Goal: Ask a question

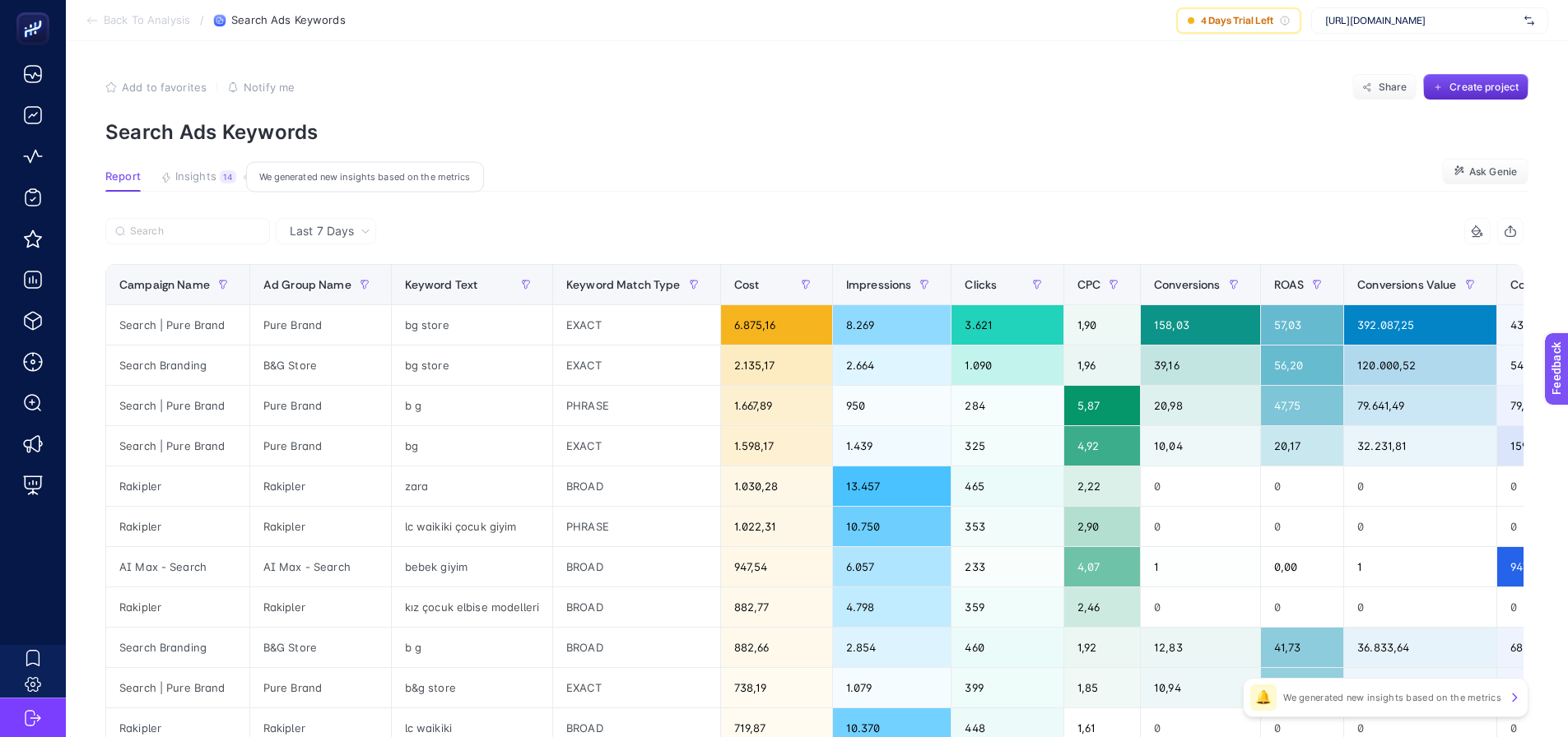
click at [175, 178] on span "Insights" at bounding box center [196, 177] width 41 height 13
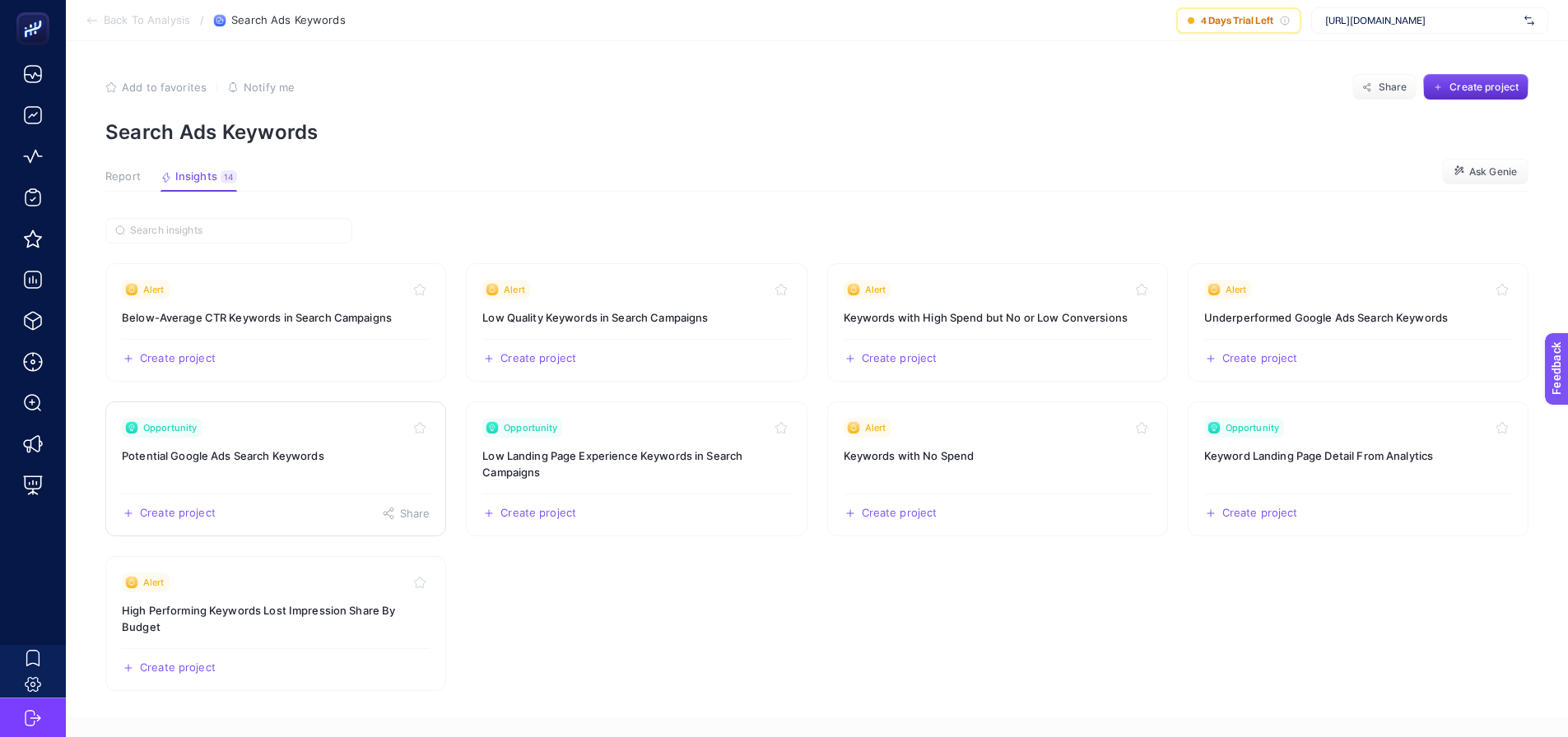
click at [292, 309] on h3 "Below-Average CTR Keywords in Search Campaigns" at bounding box center [275, 317] width 307 height 16
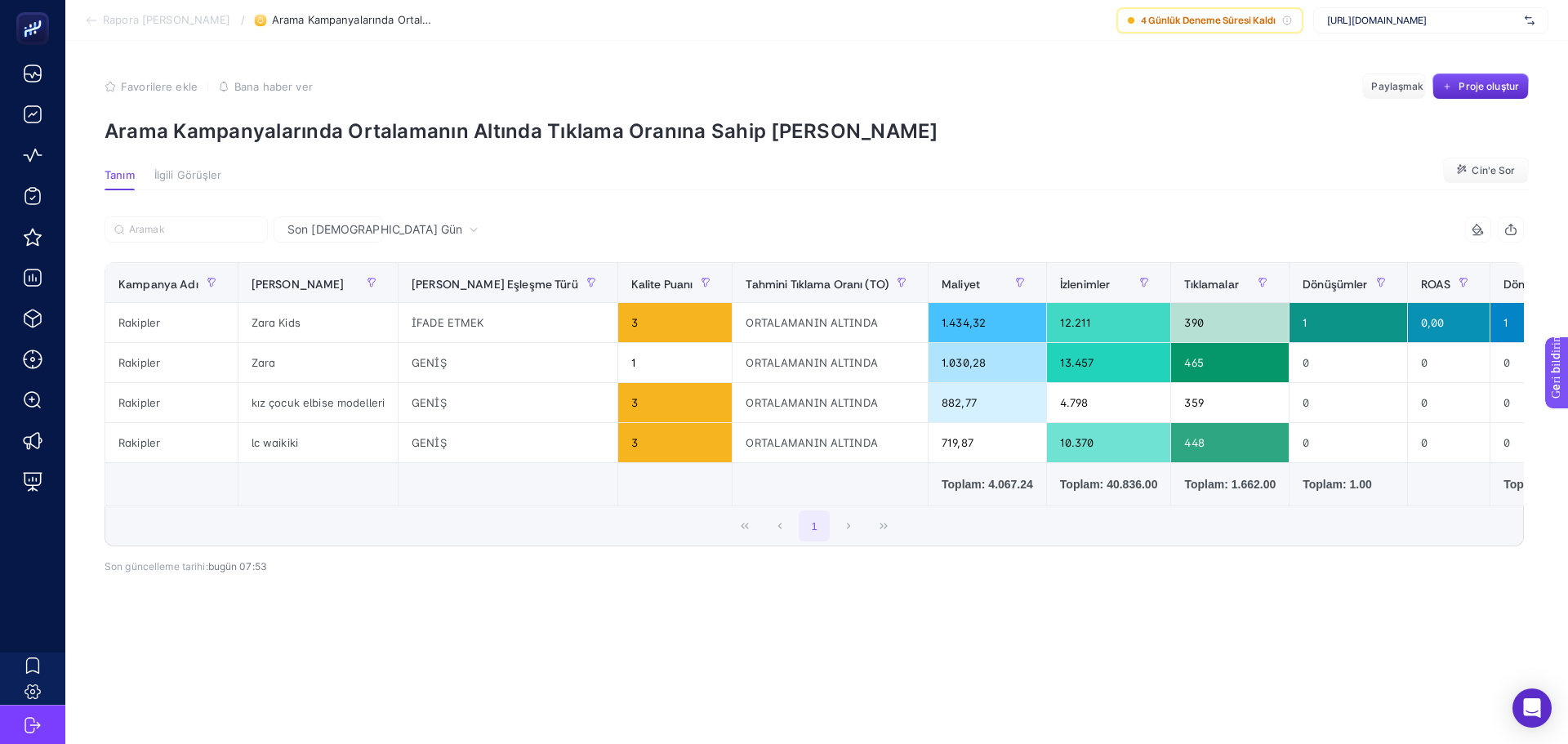
click at [191, 180] on font "İlgili Görüşler" at bounding box center [188, 175] width 67 height 13
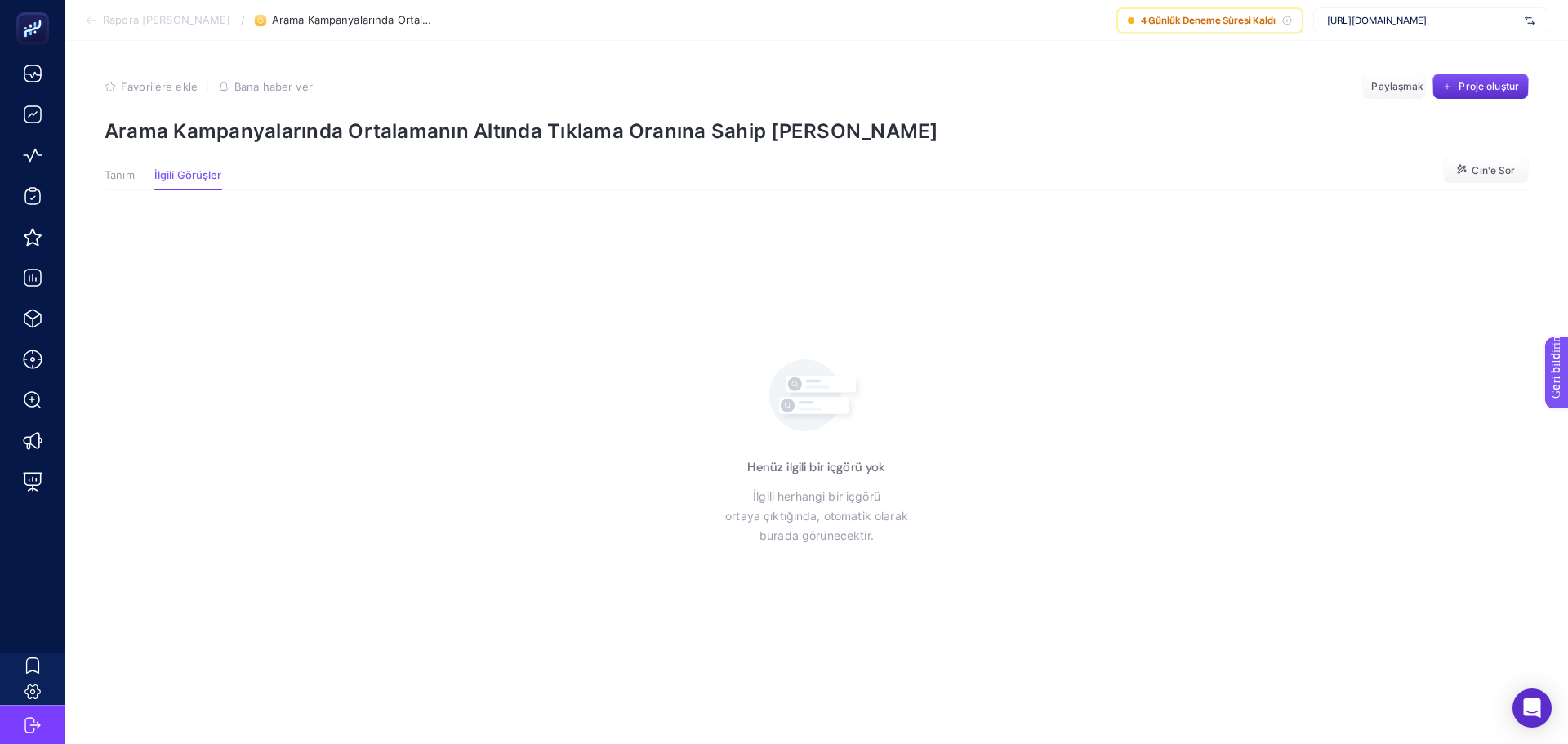
click at [134, 180] on font "Tanım" at bounding box center [120, 175] width 30 height 13
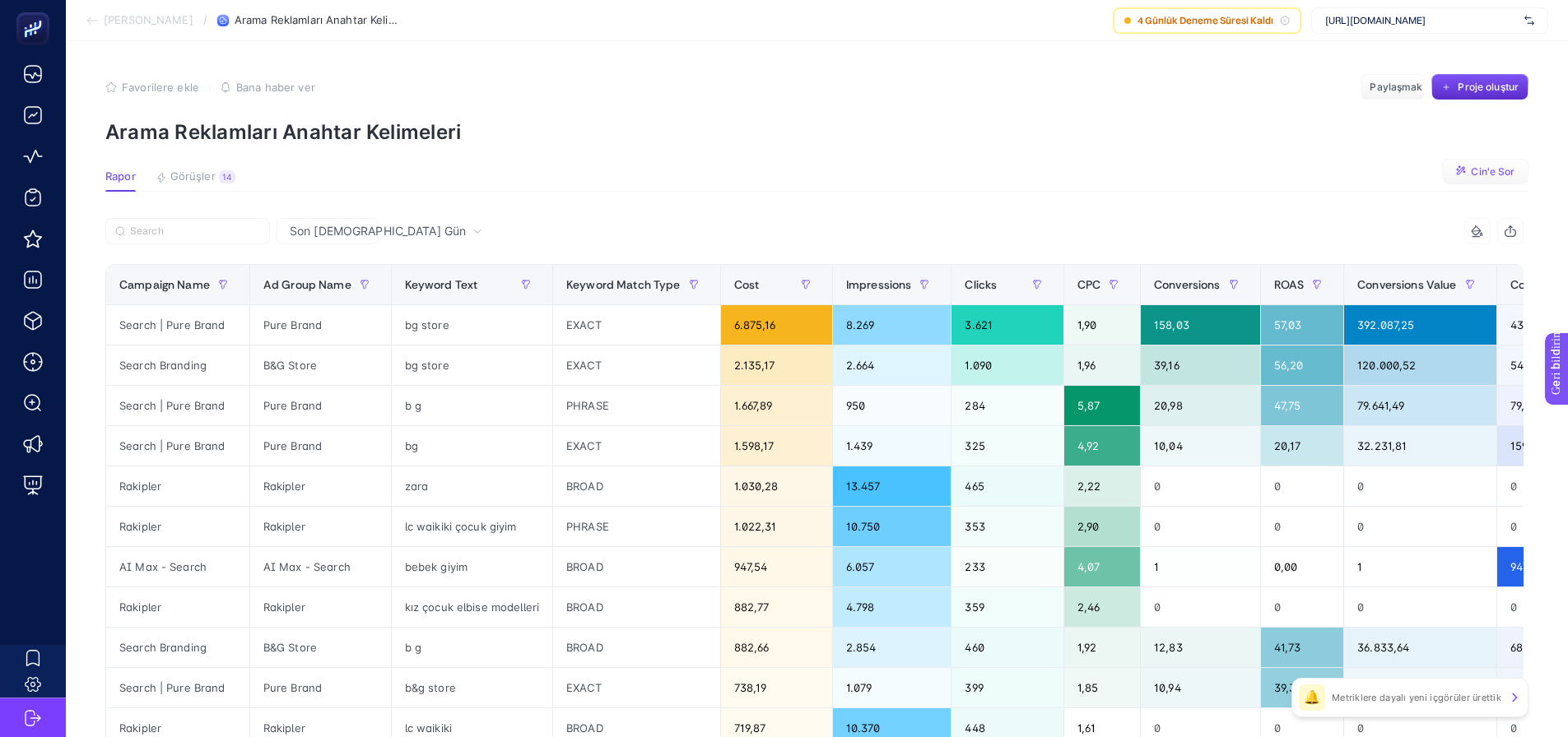
click at [1514, 168] on font "Cin'e Sor" at bounding box center [1492, 172] width 44 height 13
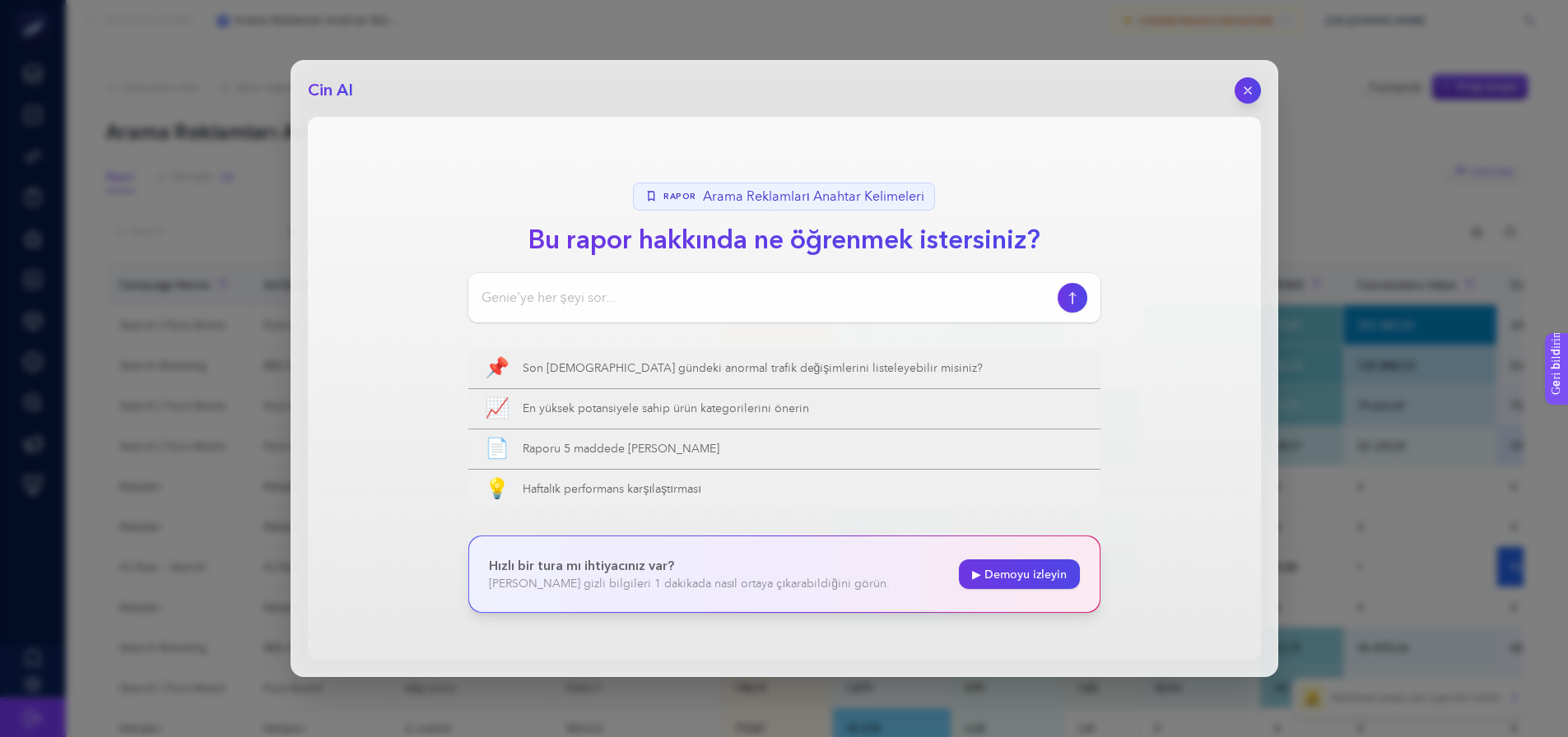
click at [647, 289] on input at bounding box center [766, 297] width 569 height 20
type input "bu tabloda ne önerirsin"
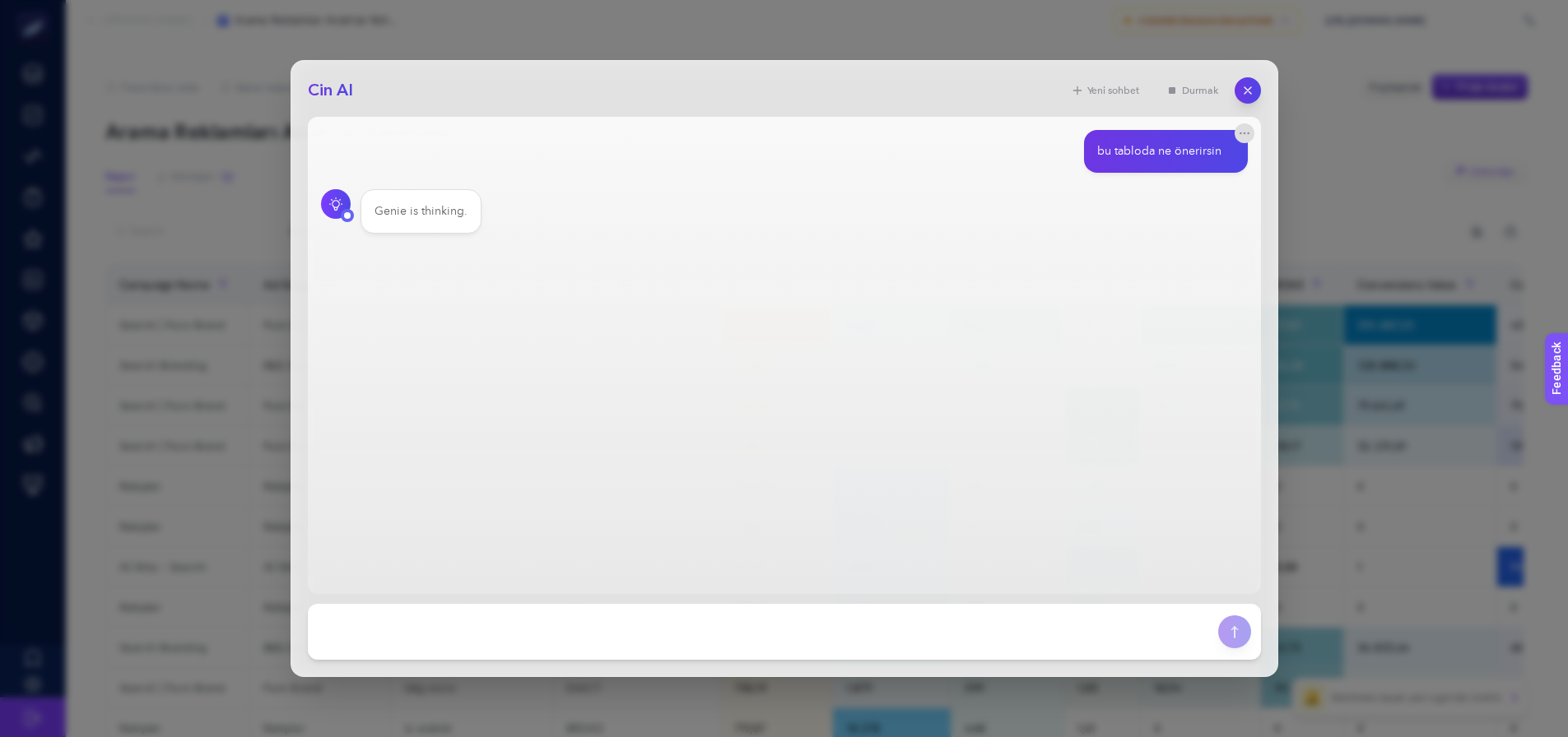
click at [776, 350] on main "bu tabloda ne önerirsin Genie is thinking.." at bounding box center [784, 356] width 953 height 477
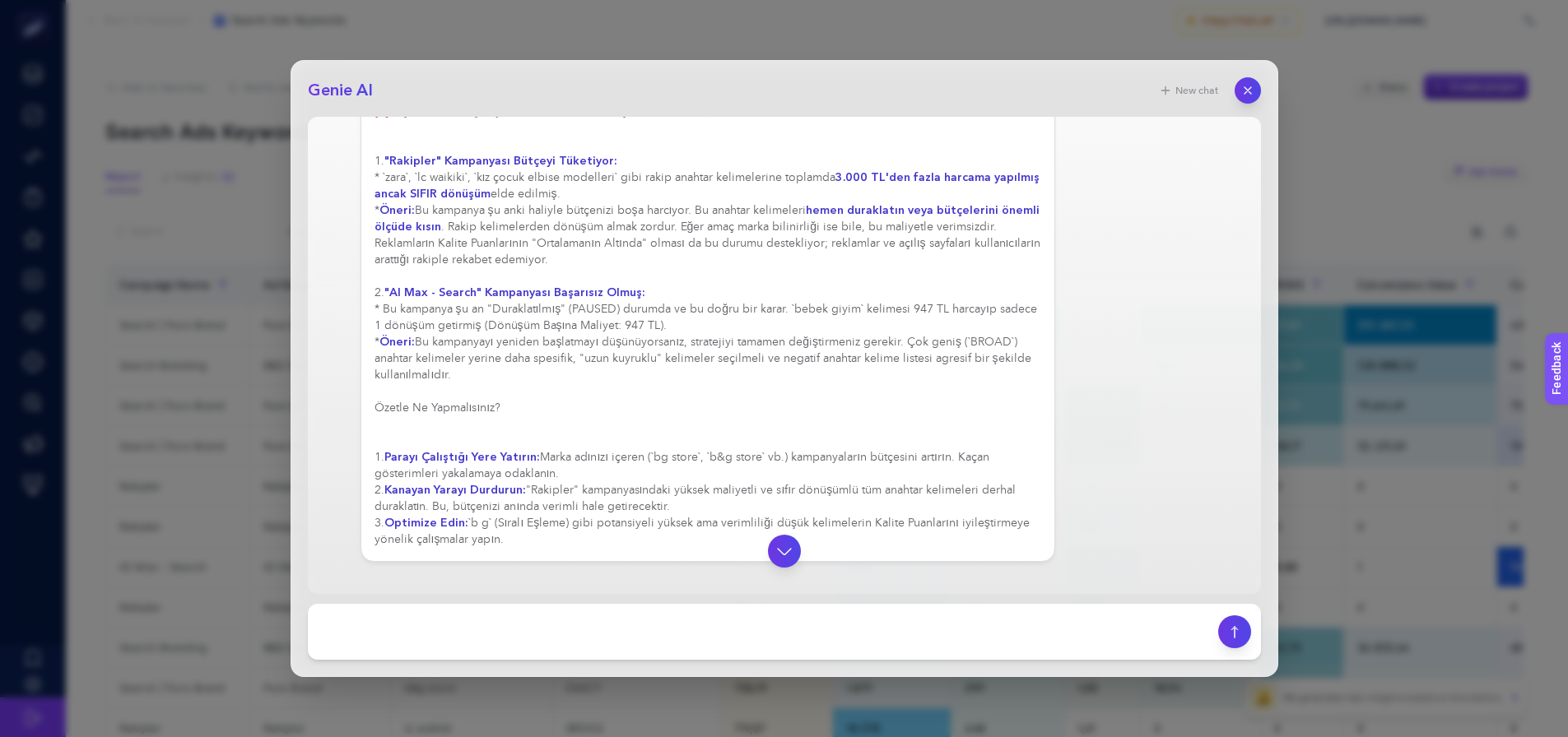
scroll to position [673, 0]
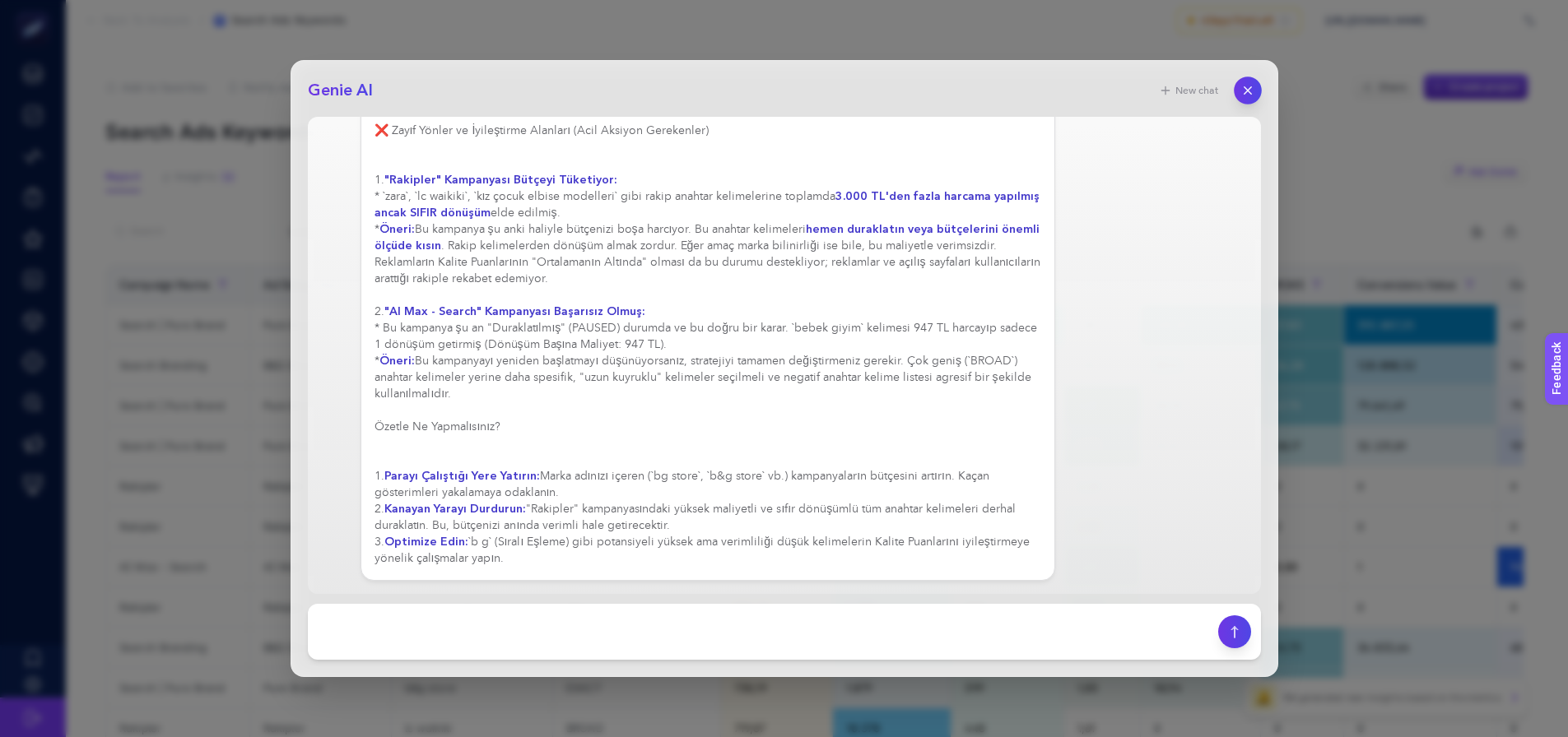
click at [1247, 88] on icon "button" at bounding box center [1247, 91] width 14 height 14
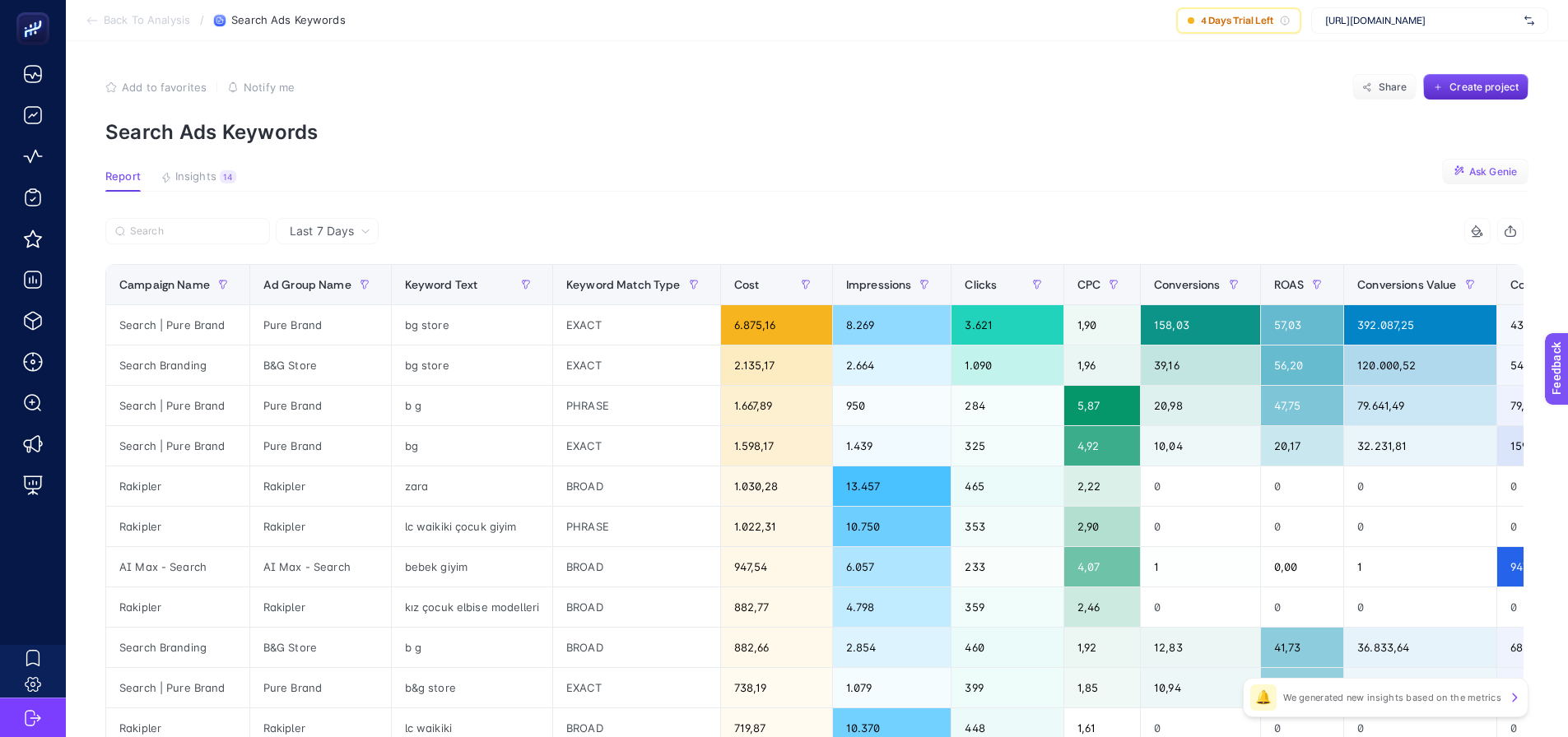
click at [1504, 169] on span "Ask Genie" at bounding box center [1492, 172] width 47 height 13
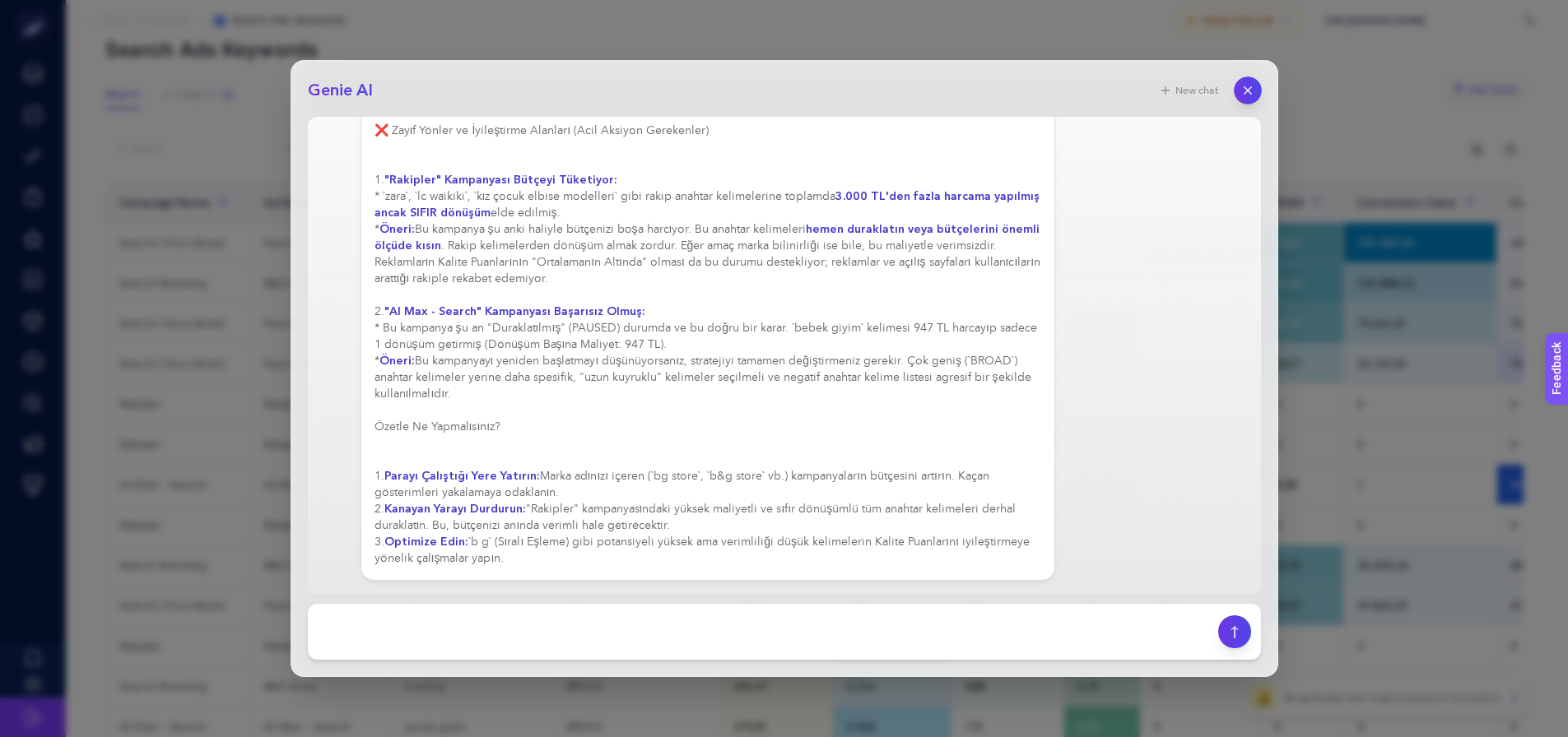
click at [1245, 94] on icon "button" at bounding box center [1247, 91] width 14 height 14
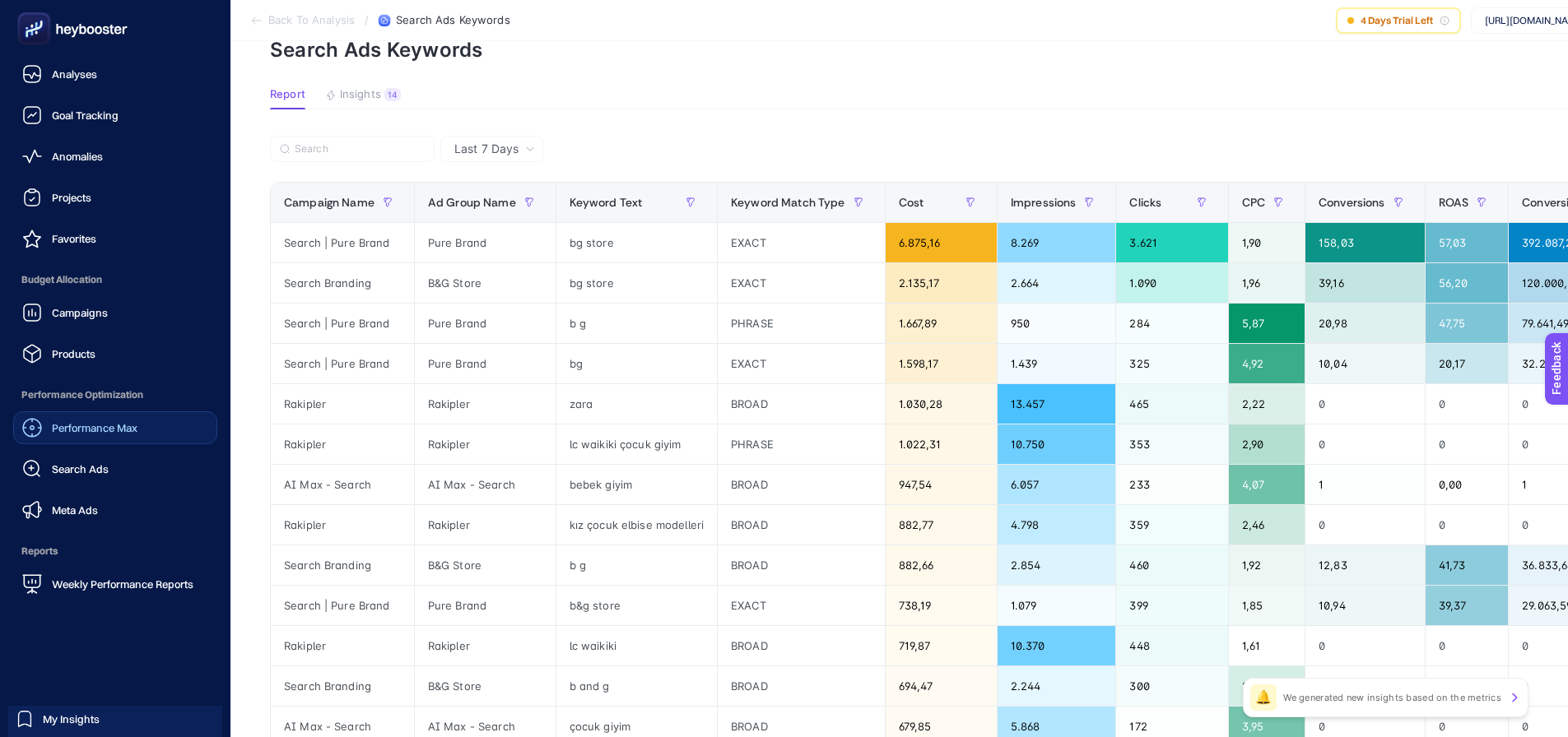
click at [130, 431] on span "Performance Max" at bounding box center [95, 428] width 86 height 13
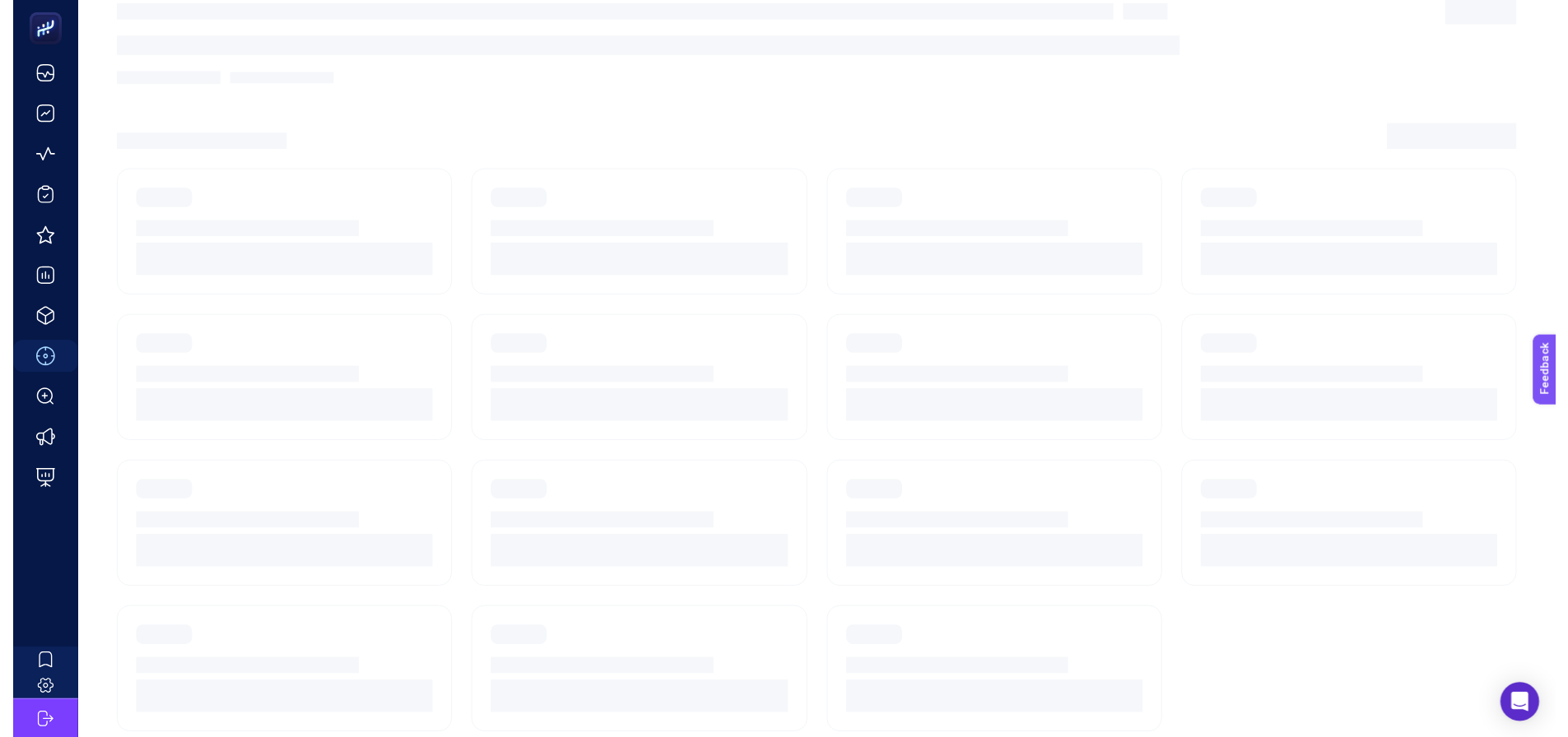
scroll to position [70, 0]
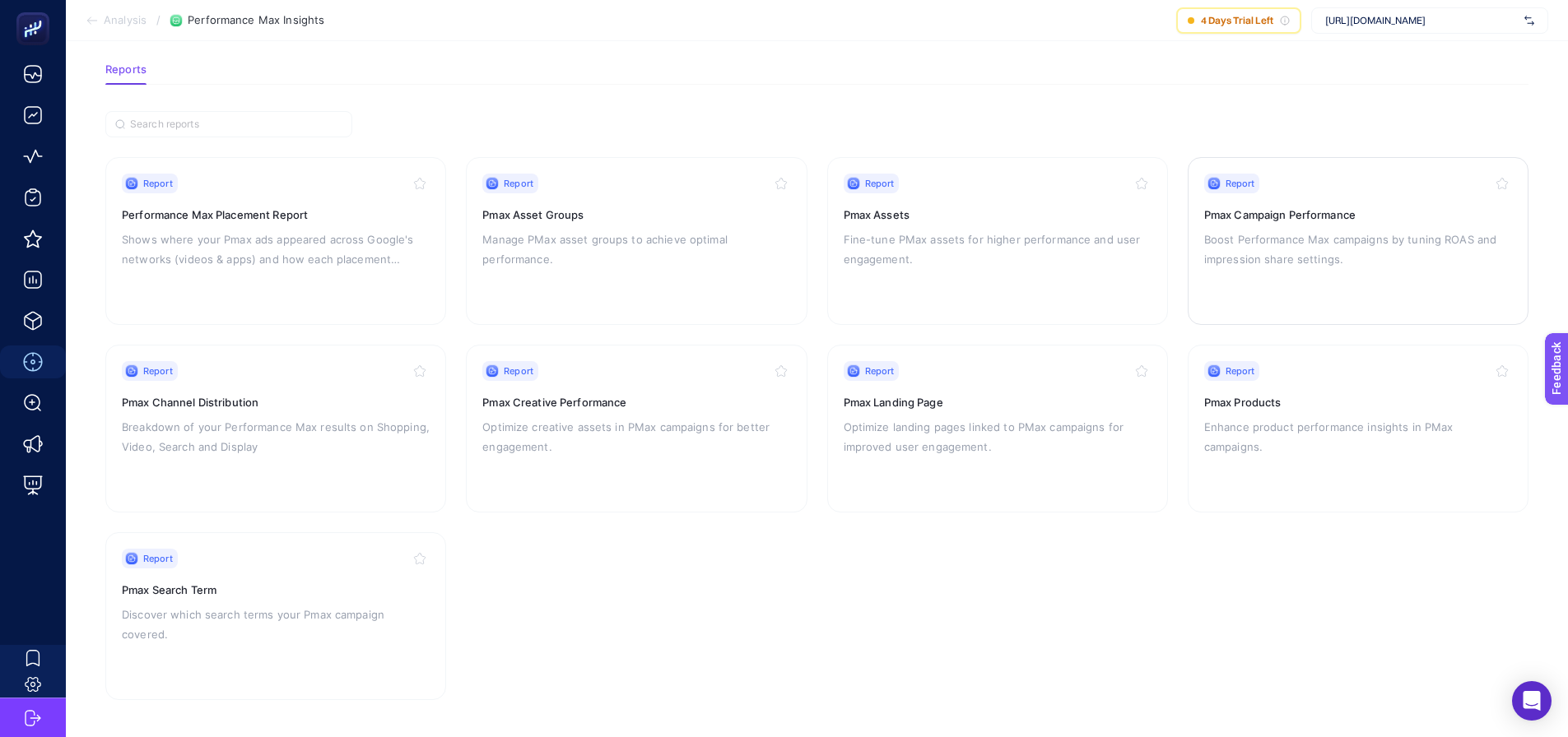
click at [1410, 238] on p "Boost Performance Max campaigns by tuning ROAS and impression share settings." at bounding box center [1358, 249] width 307 height 39
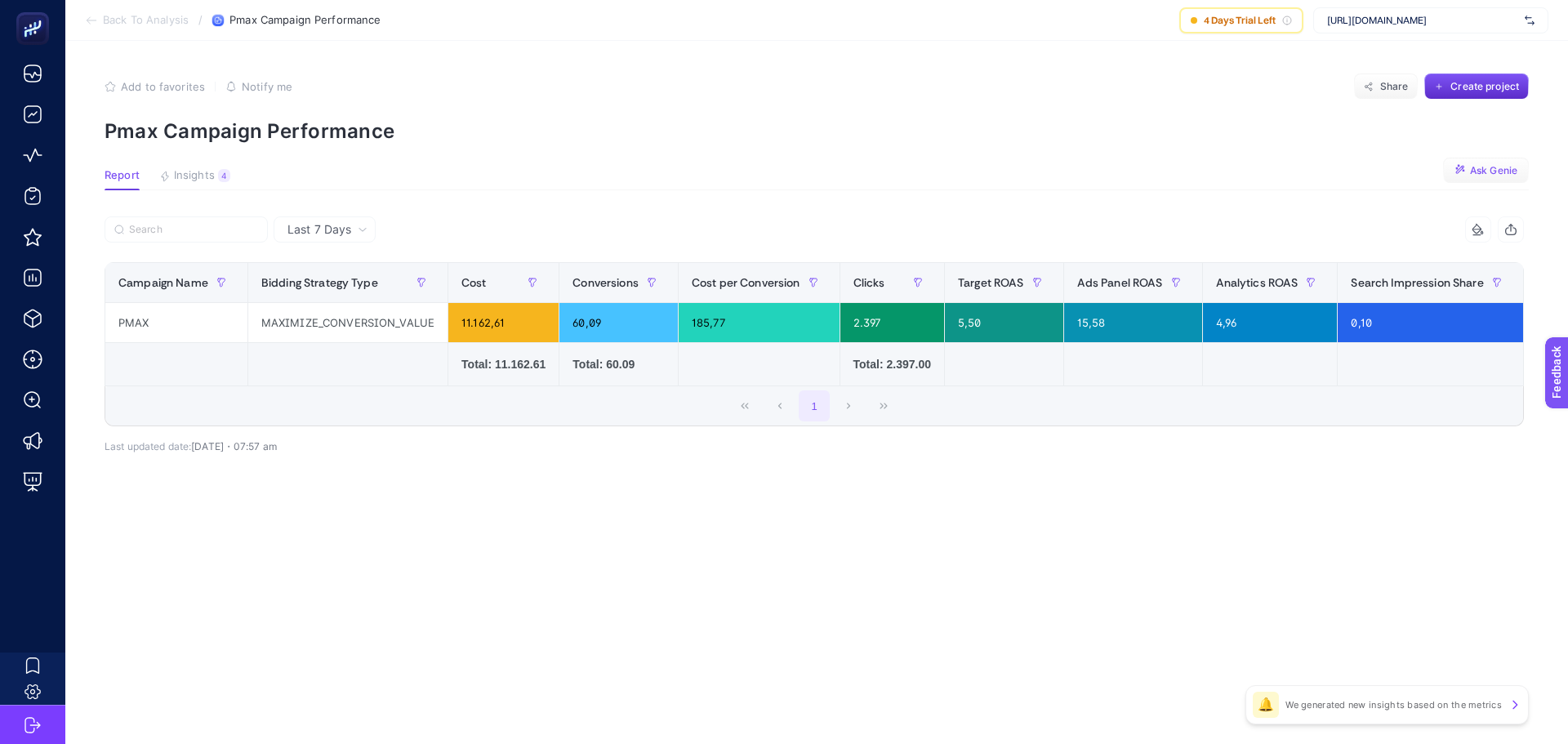
click at [1498, 176] on span "Ask Genie" at bounding box center [1493, 170] width 47 height 13
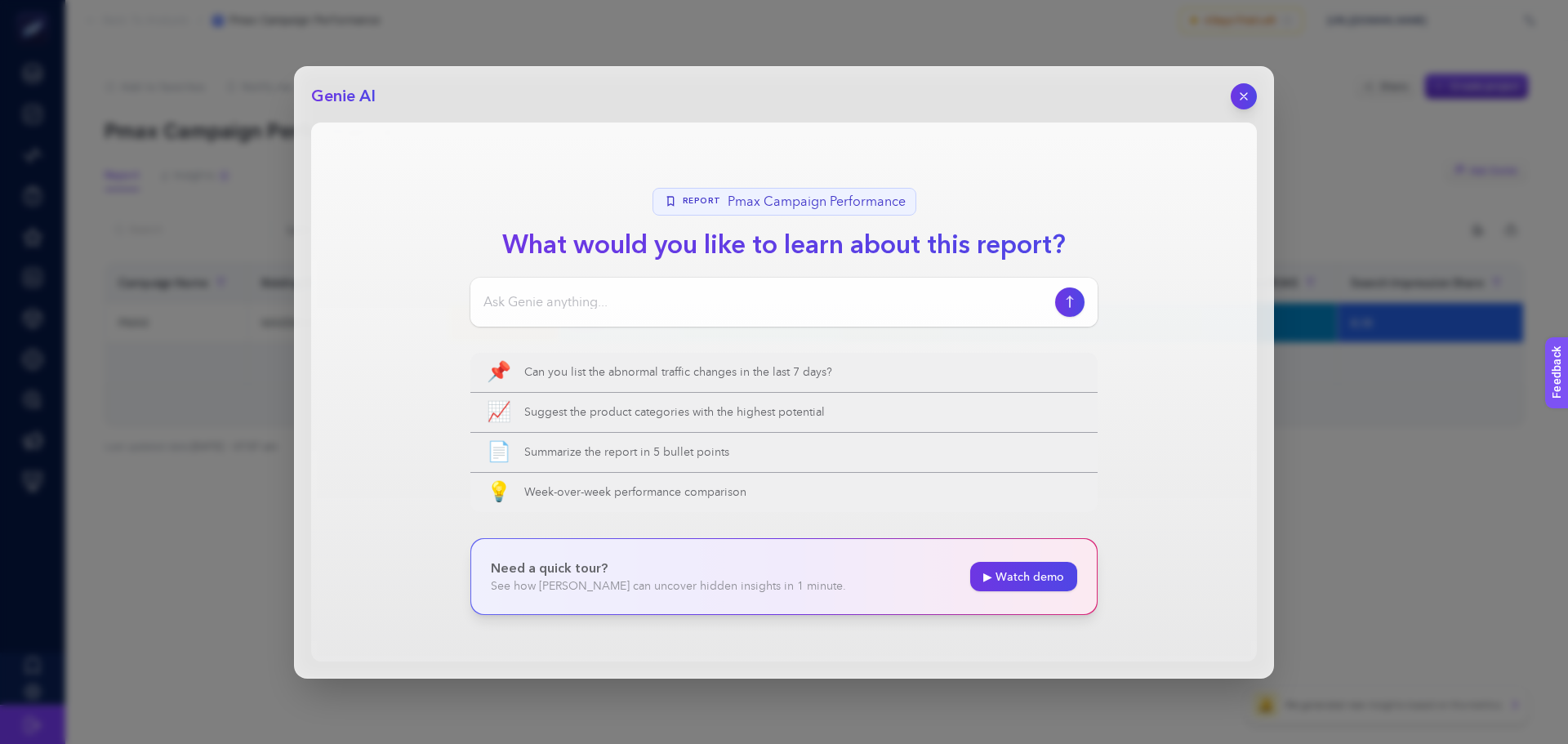
click at [578, 307] on input at bounding box center [765, 302] width 565 height 20
type input "bu rapor hakkında ne önerirsin"
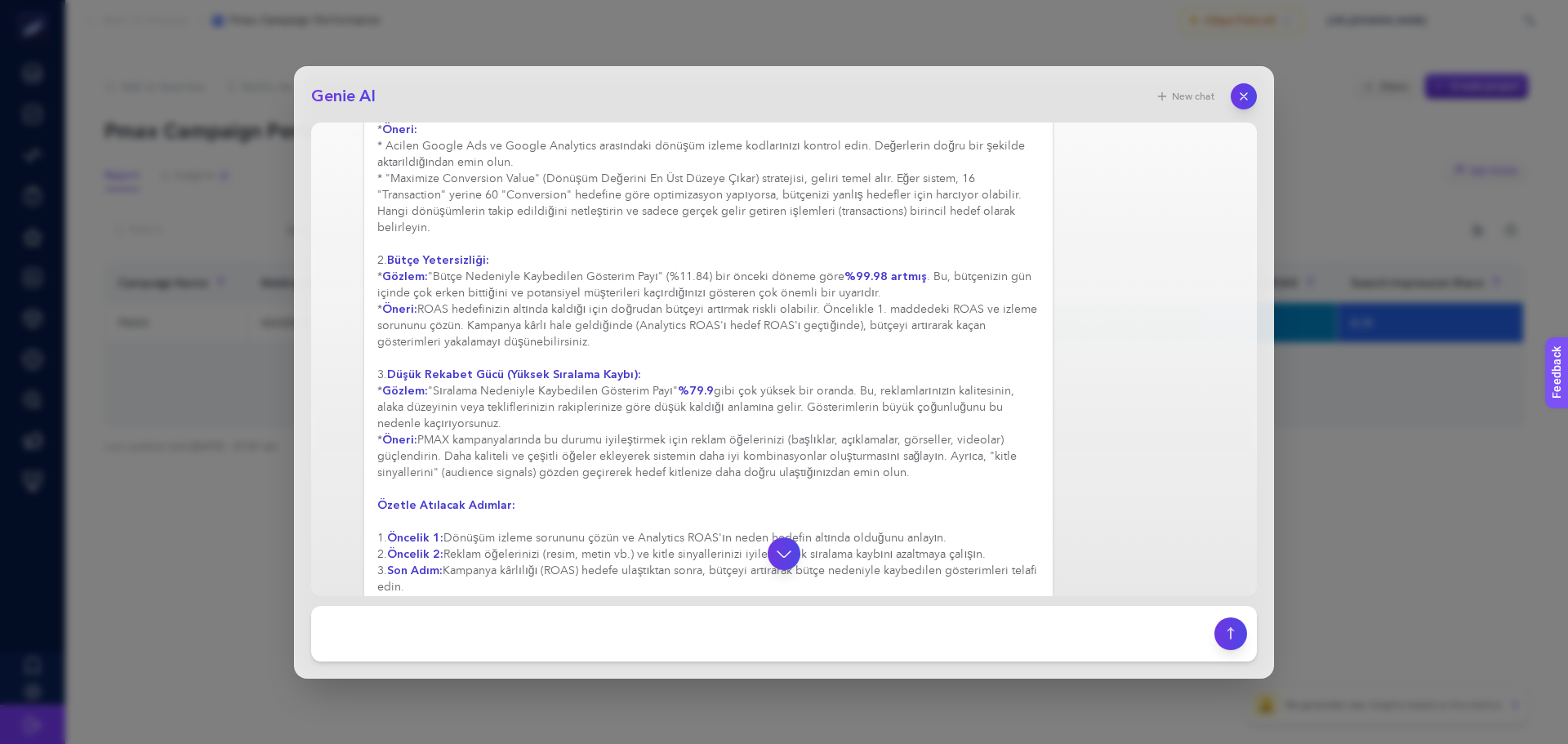
scroll to position [325, 0]
